Goal: Task Accomplishment & Management: Manage account settings

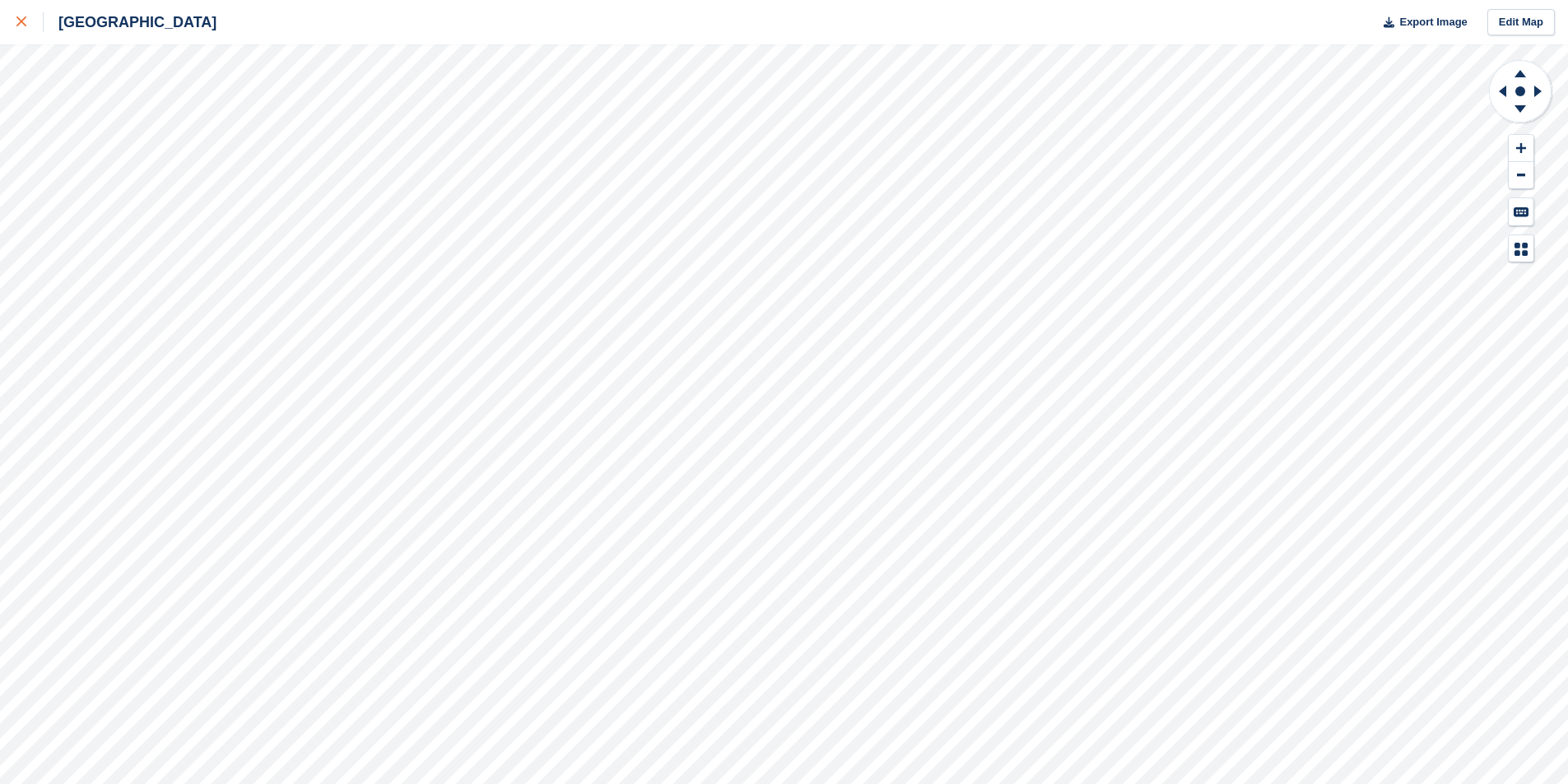
click at [22, 27] on div at bounding box center [30, 22] width 27 height 19
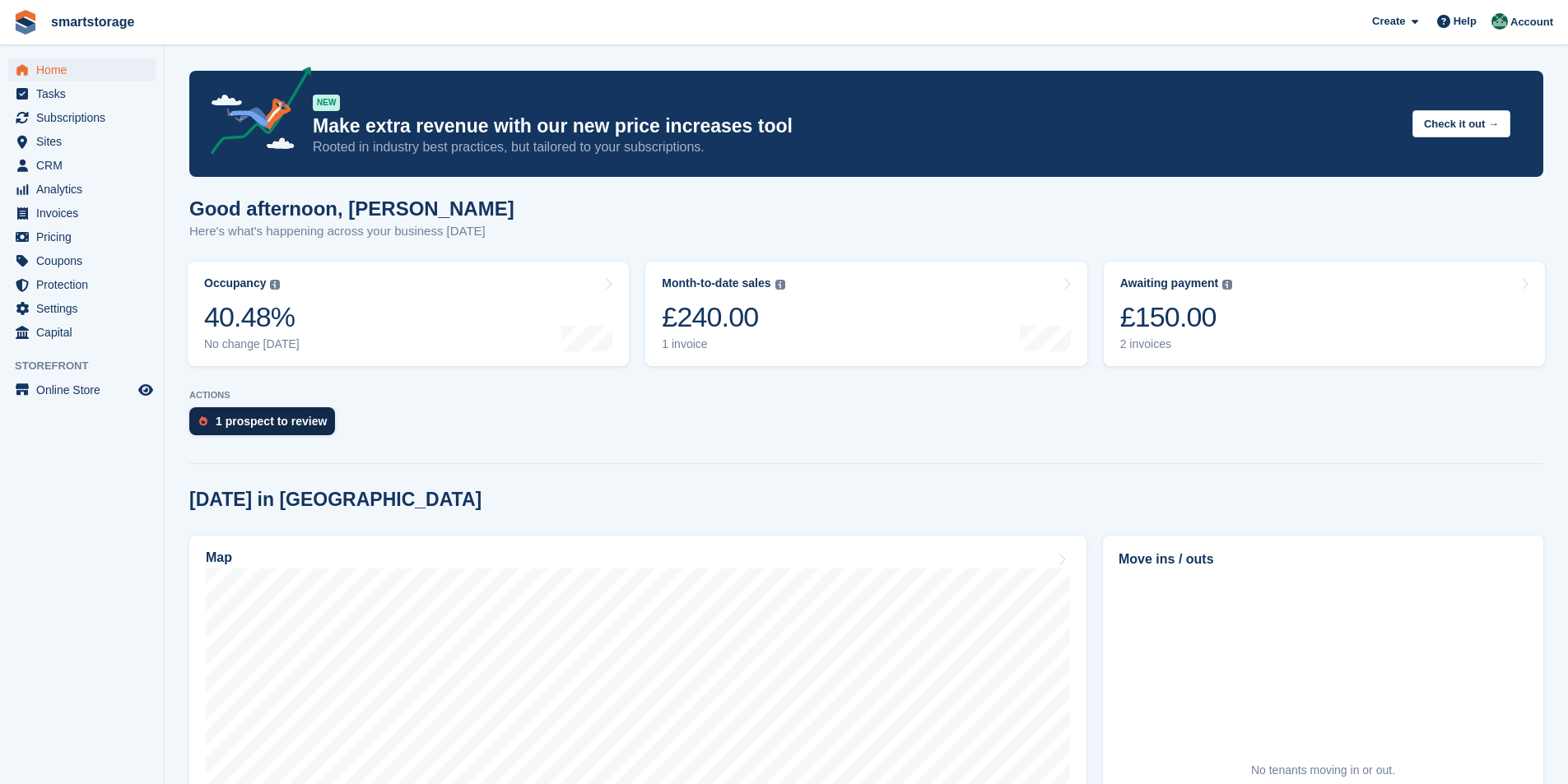
click at [261, 422] on div "1 prospect to review" at bounding box center [272, 422] width 111 height 13
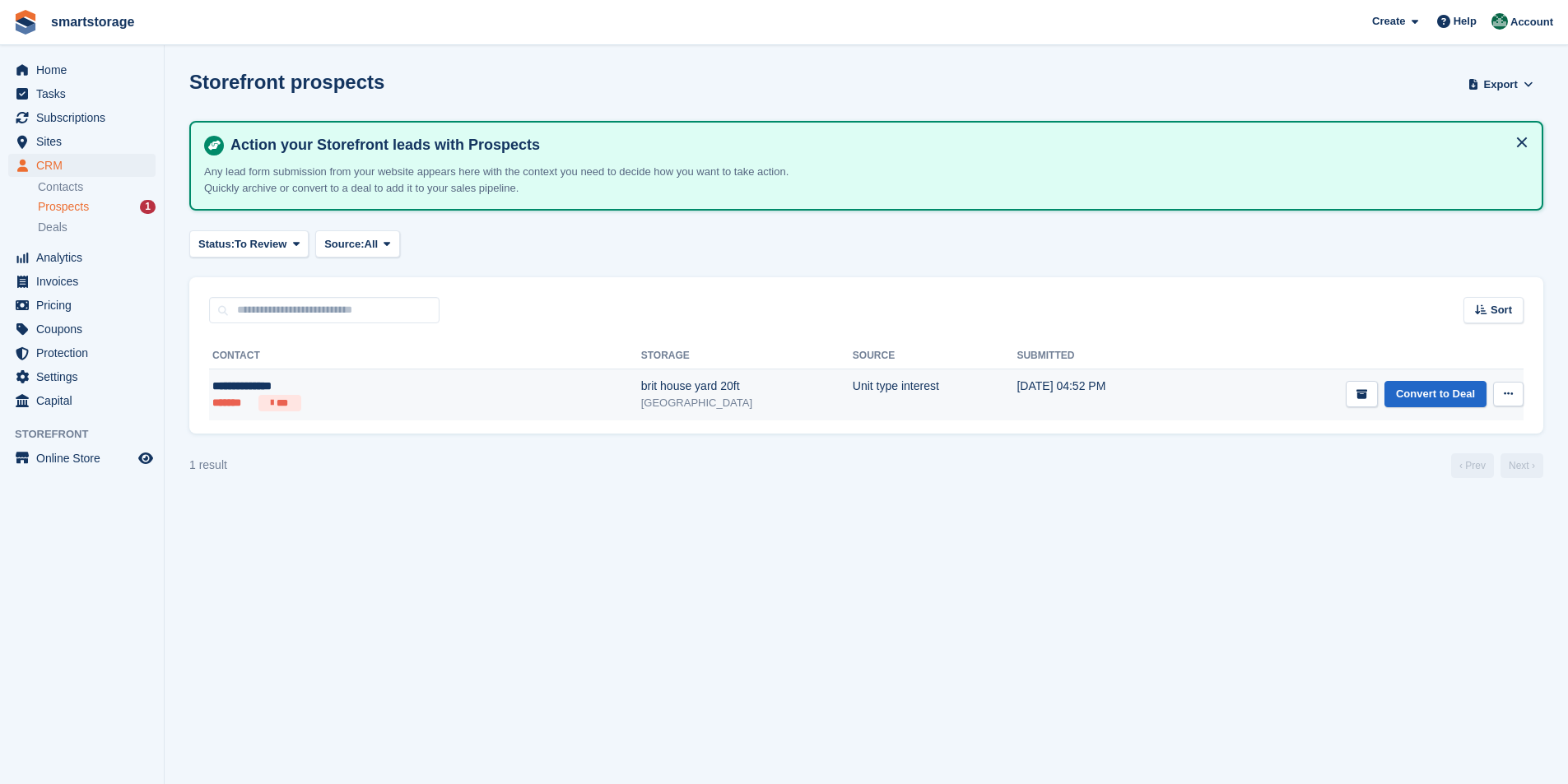
click at [1511, 396] on icon at bounding box center [1508, 394] width 9 height 11
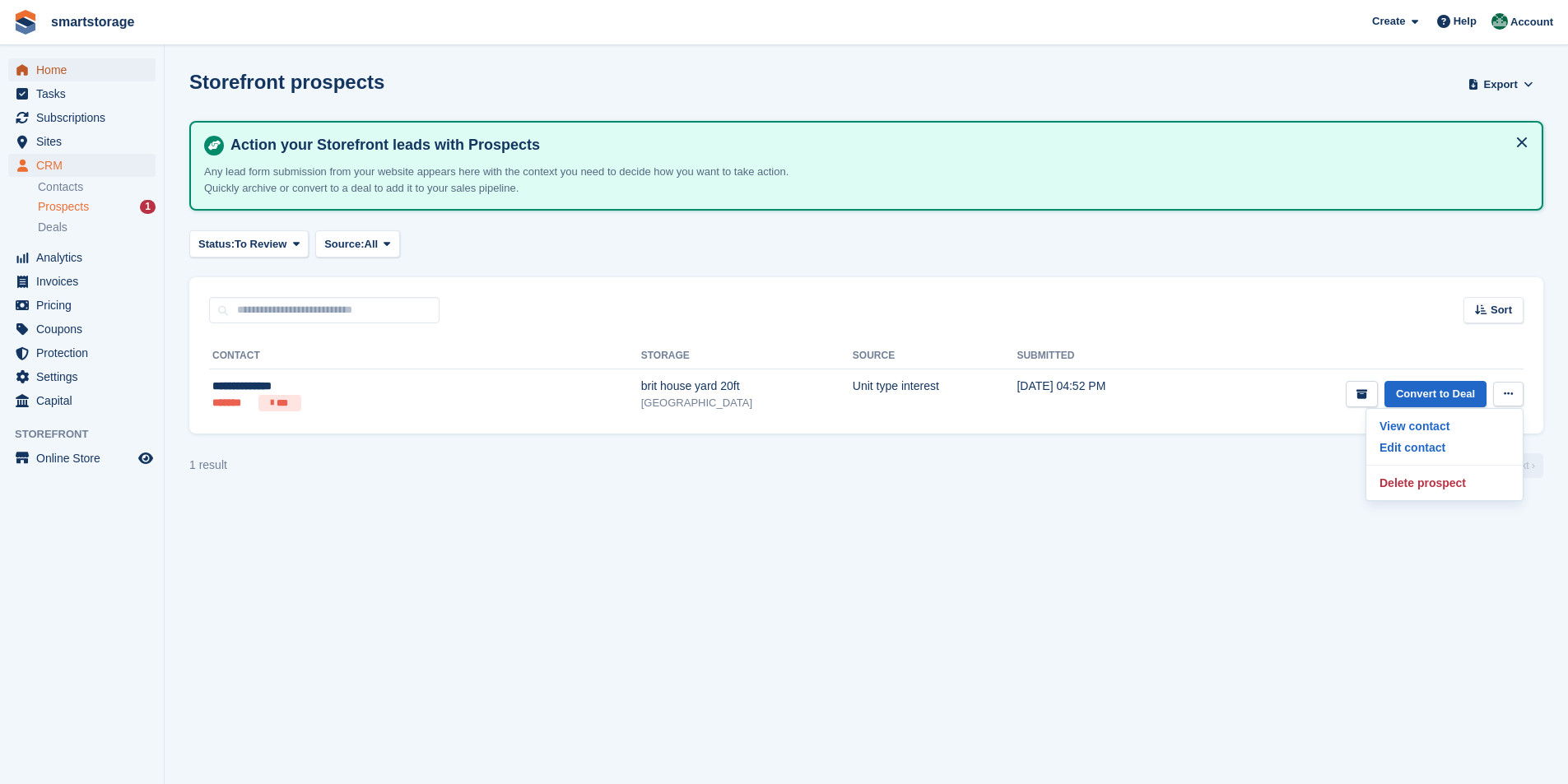
click at [54, 75] on span "Home" at bounding box center [85, 69] width 99 height 23
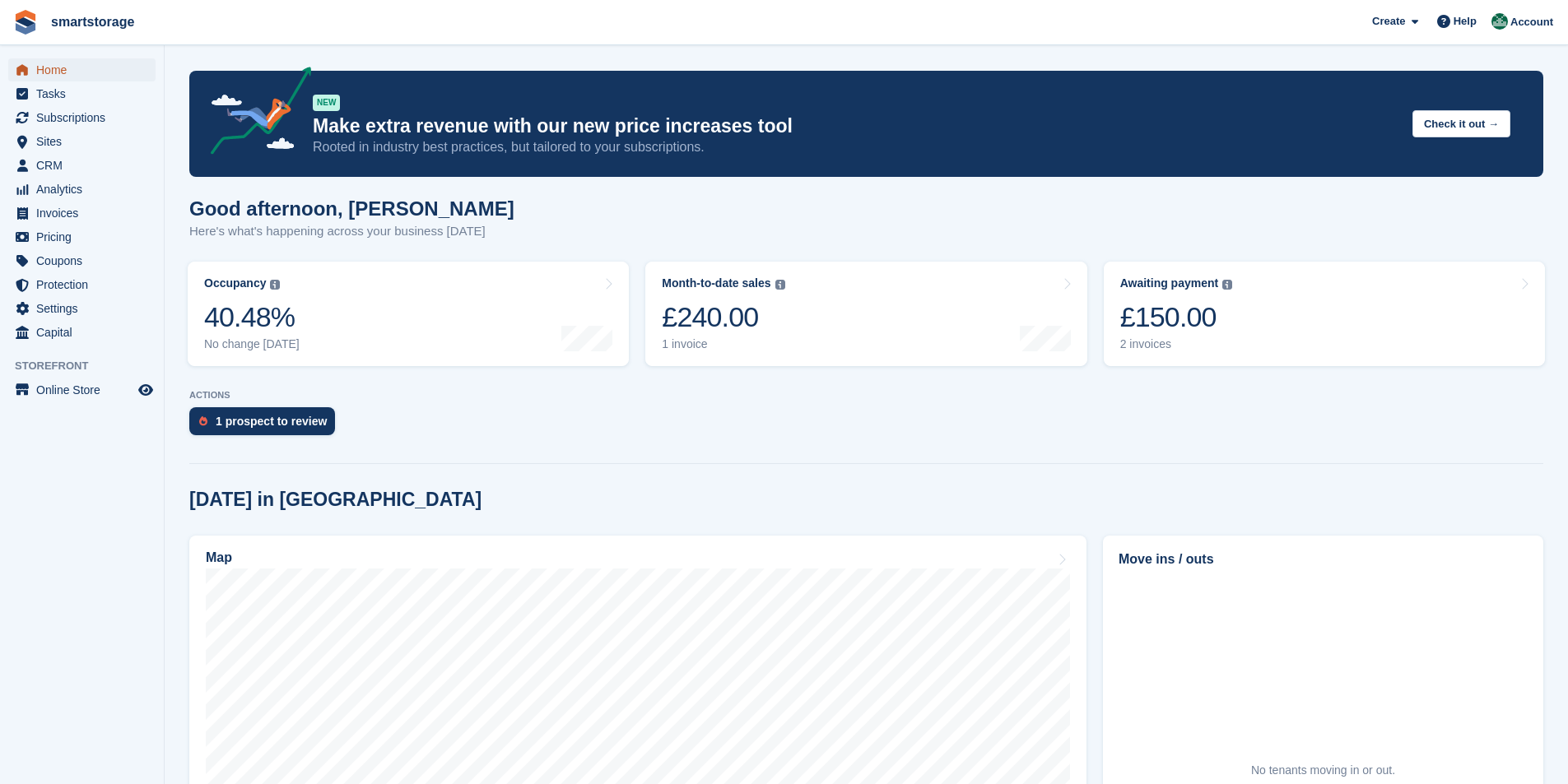
click at [54, 67] on span "Home" at bounding box center [85, 69] width 99 height 23
